Goal: Information Seeking & Learning: Find specific fact

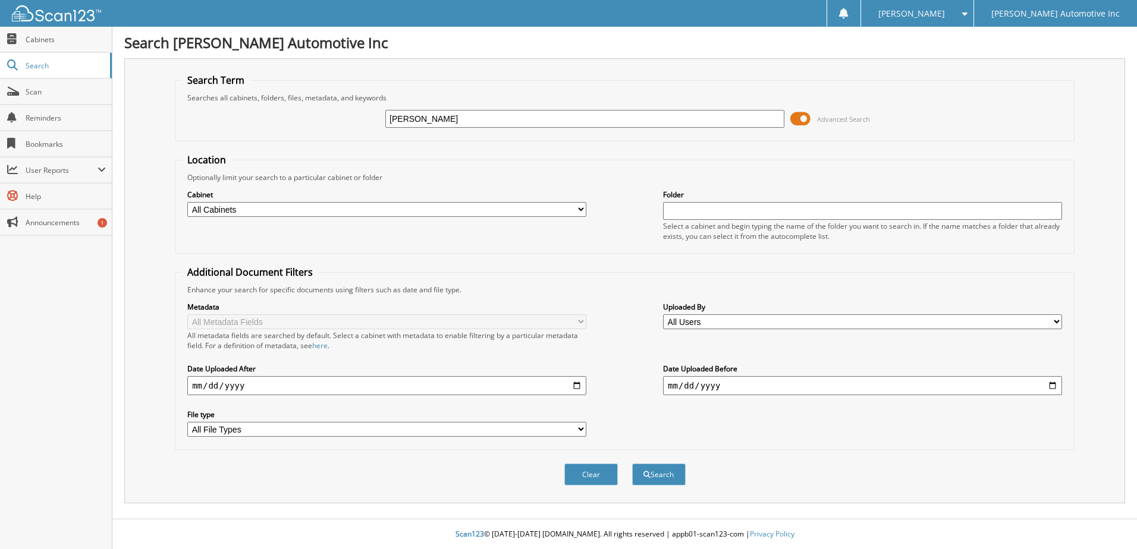
type input "[PERSON_NAME]"
click at [632, 464] on button "Search" at bounding box center [659, 475] width 54 height 22
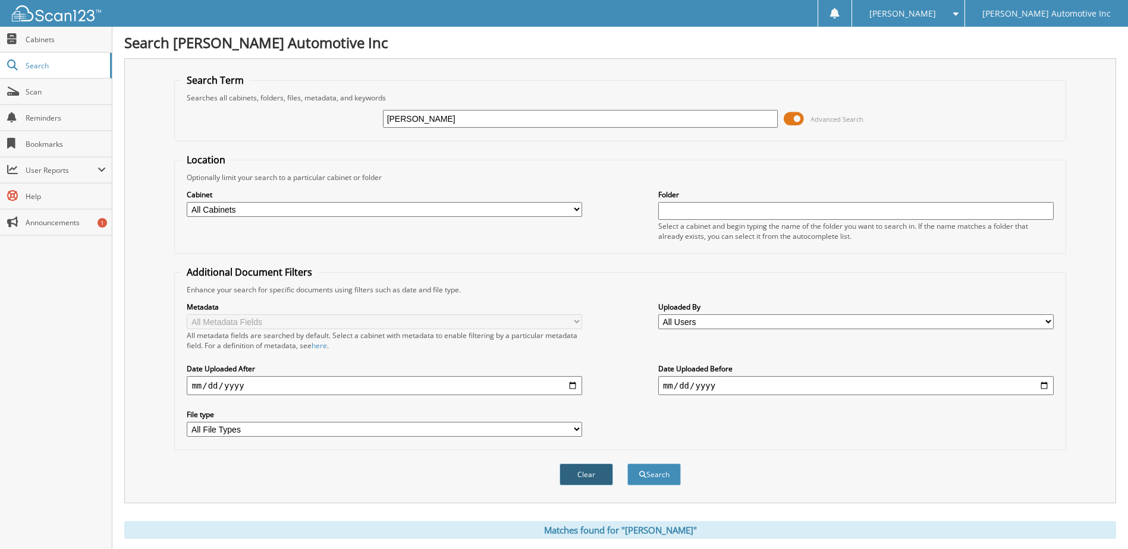
click at [589, 474] on button "Clear" at bounding box center [587, 475] width 54 height 22
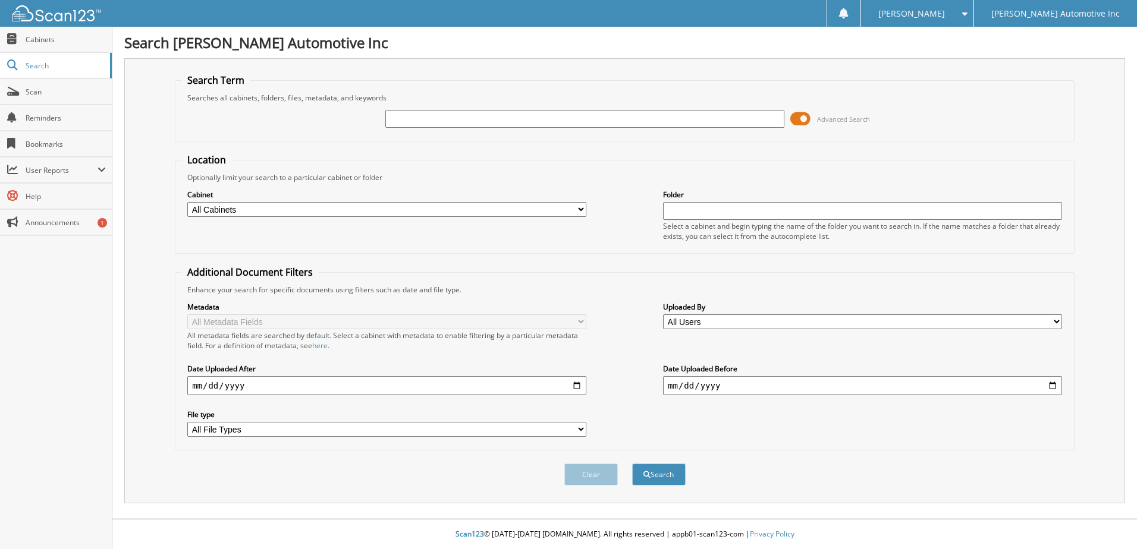
click at [417, 120] on input "text" at bounding box center [584, 119] width 399 height 18
type input "[PERSON_NAME]"
click at [665, 475] on button "Search" at bounding box center [659, 475] width 54 height 22
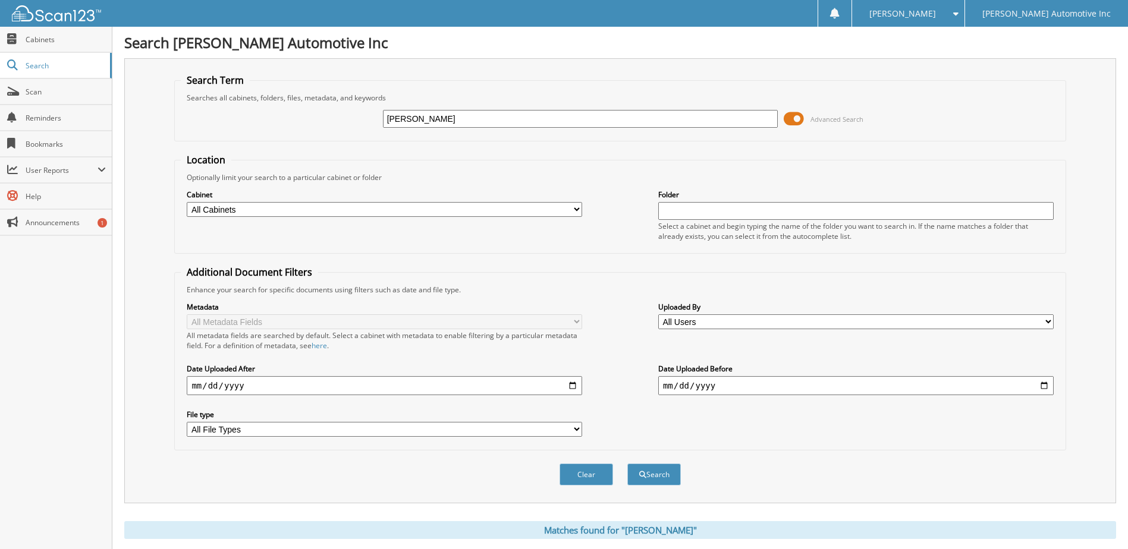
click at [797, 118] on span at bounding box center [794, 119] width 20 height 18
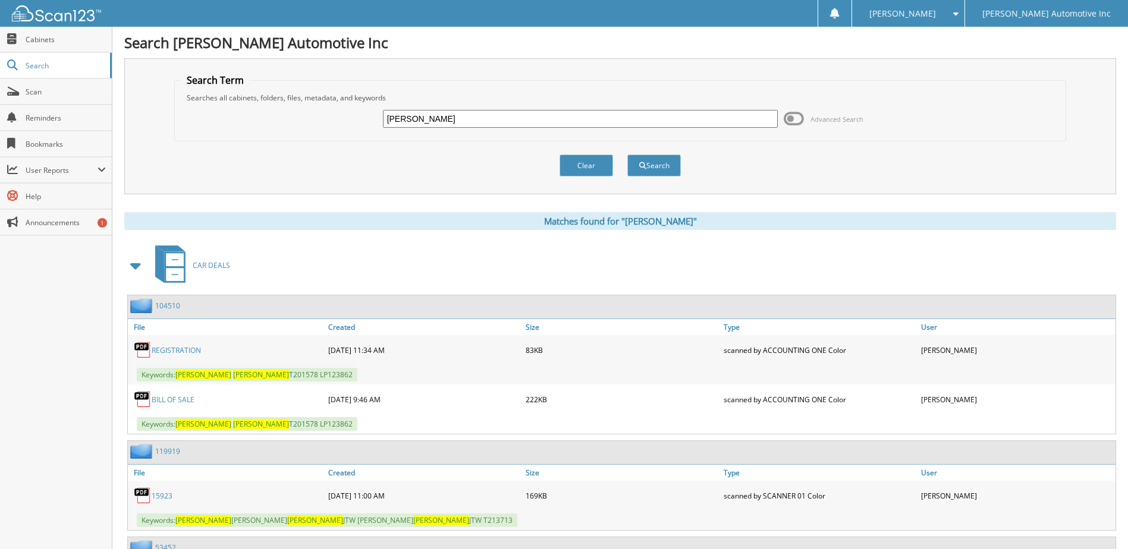
click at [177, 349] on link "REGISTRATION" at bounding box center [176, 350] width 49 height 10
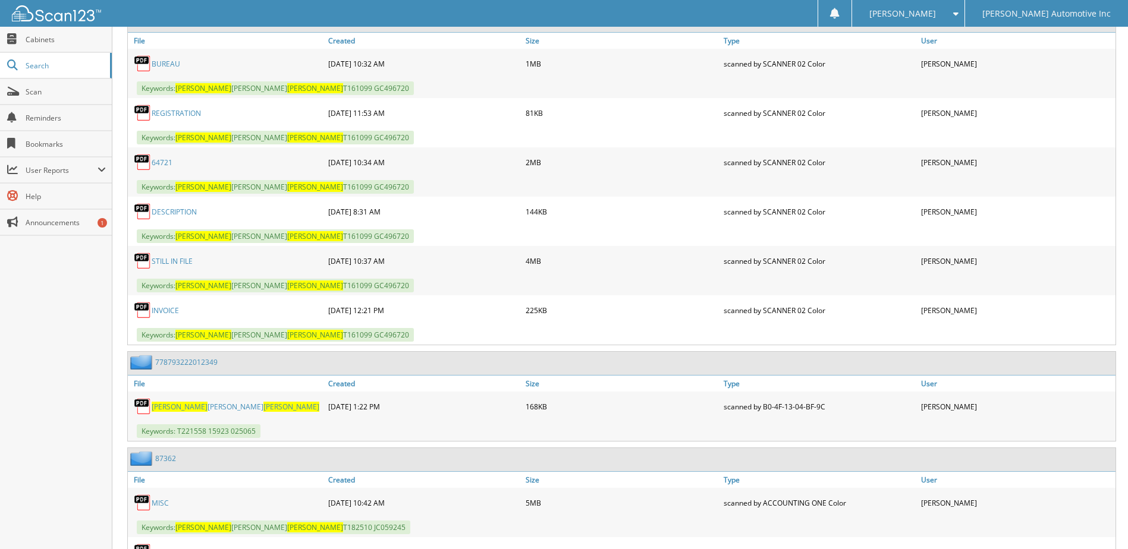
scroll to position [832, 0]
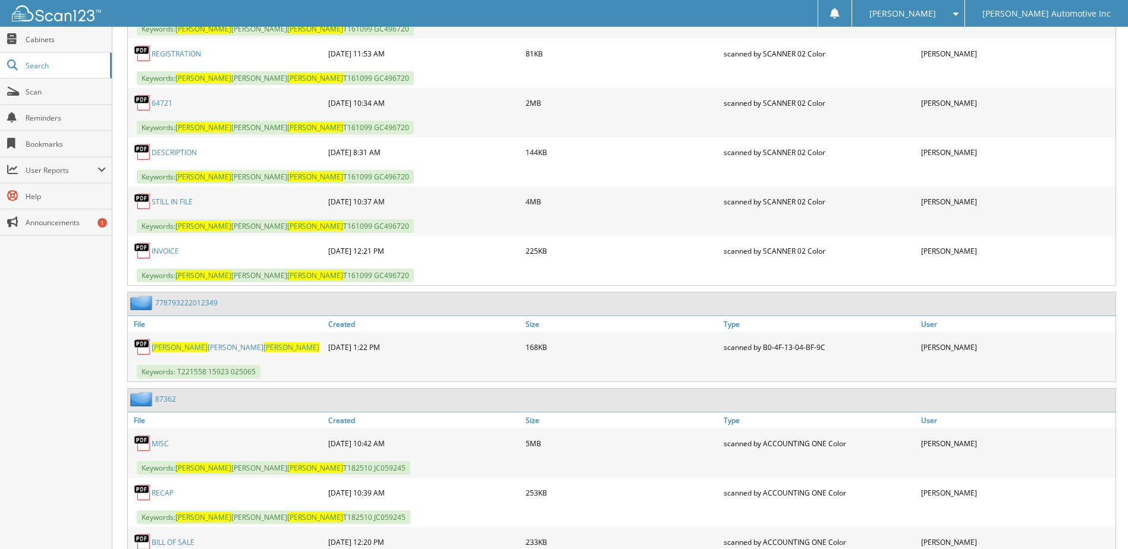
click at [190, 347] on link "EVELYN JACKSON LOWERY" at bounding box center [236, 347] width 168 height 10
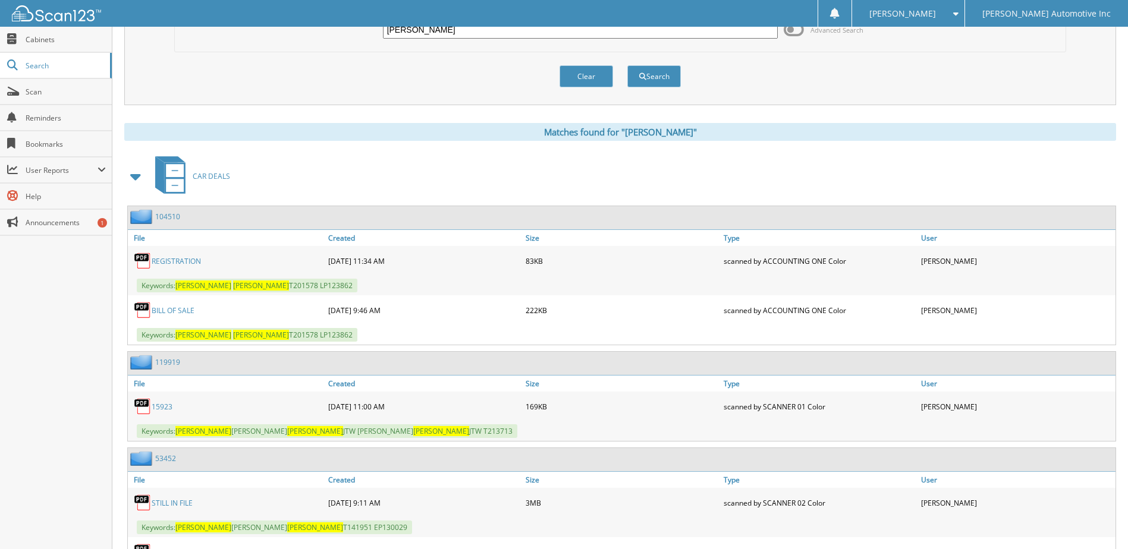
scroll to position [0, 0]
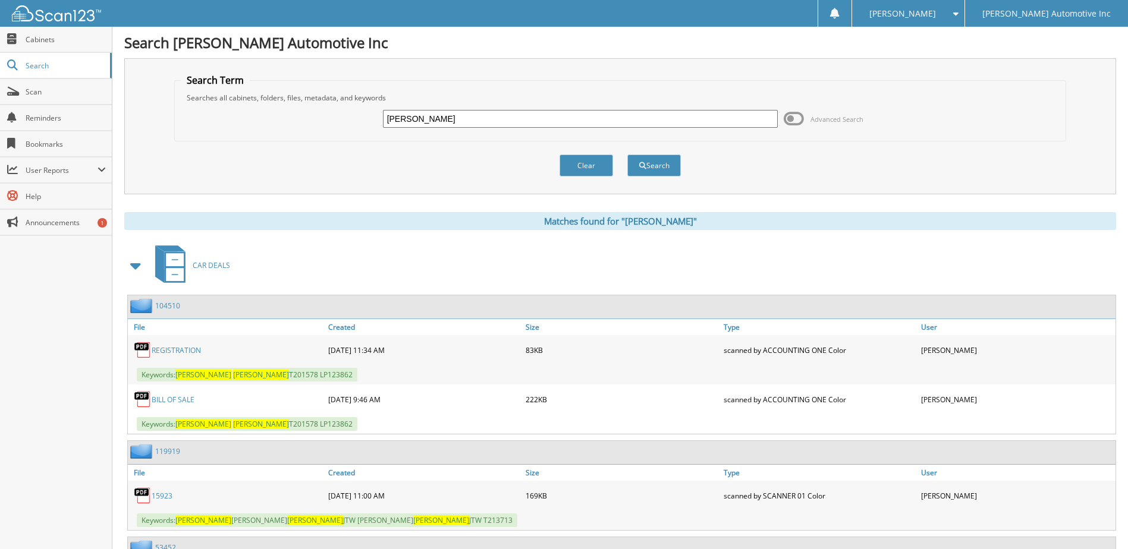
click at [958, 14] on span at bounding box center [952, 14] width 11 height 8
click at [956, 57] on link "Logout" at bounding box center [908, 58] width 112 height 21
